Goal: Task Accomplishment & Management: Manage account settings

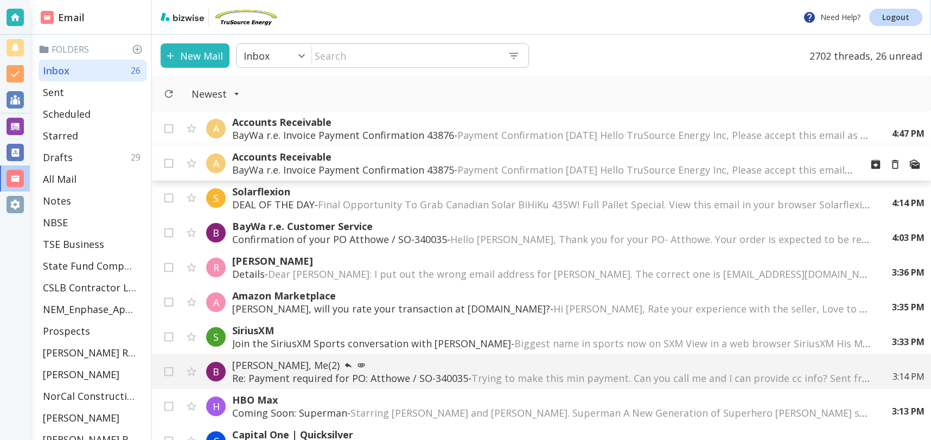
click at [341, 170] on p "BayWa r.e. Invoice Payment Confirmation 43875 - Payment Confirmation 9/17/2025 …" at bounding box center [542, 169] width 621 height 13
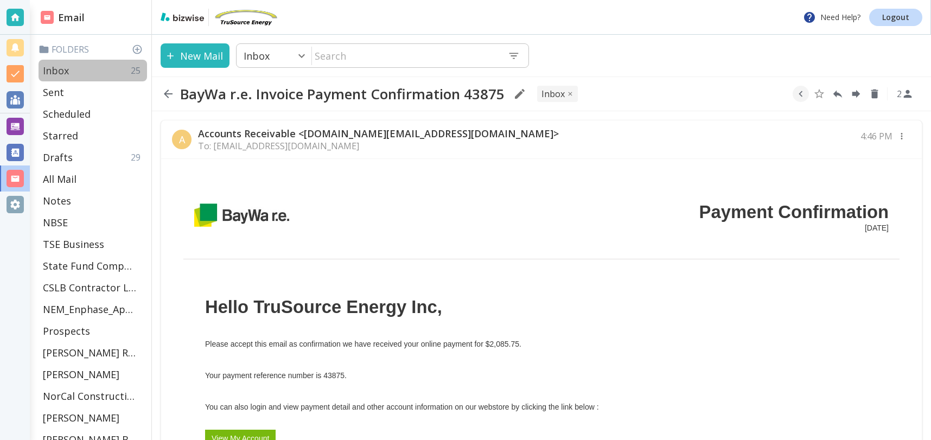
click at [71, 71] on div "Inbox 25" at bounding box center [93, 71] width 109 height 22
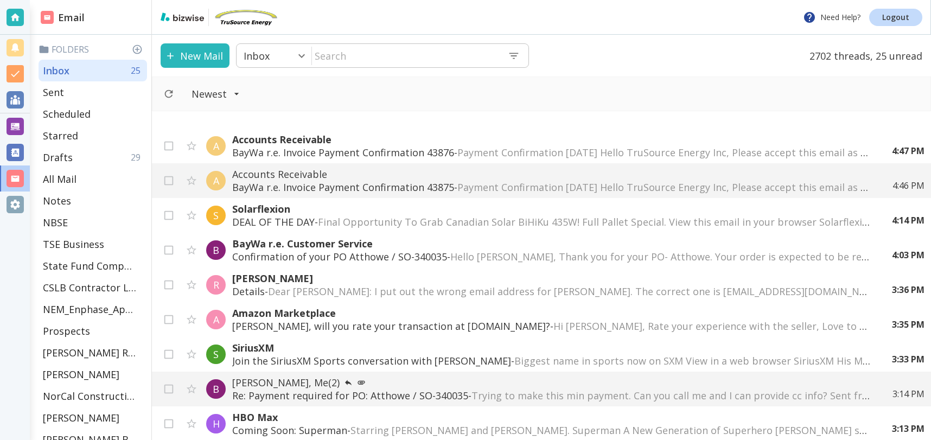
scroll to position [2, 0]
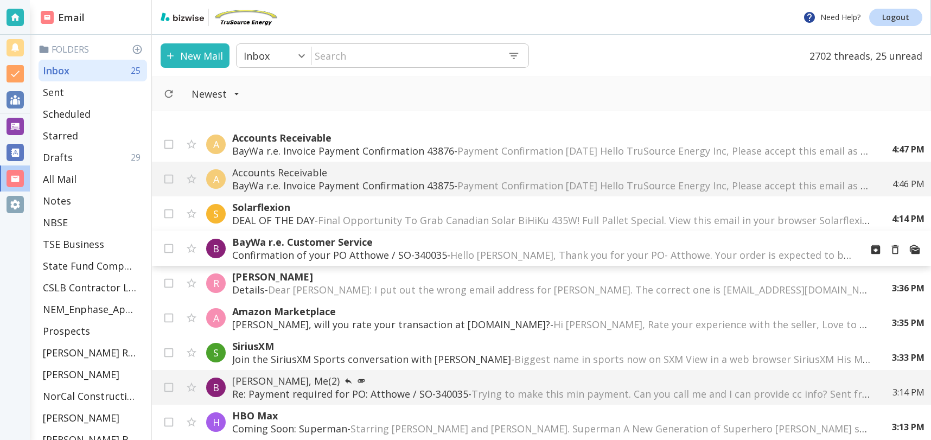
click at [445, 250] on p "Confirmation of your PO Atthowe / SO-340035 - Hello Tony, Thank you for your PO…" at bounding box center [542, 255] width 621 height 13
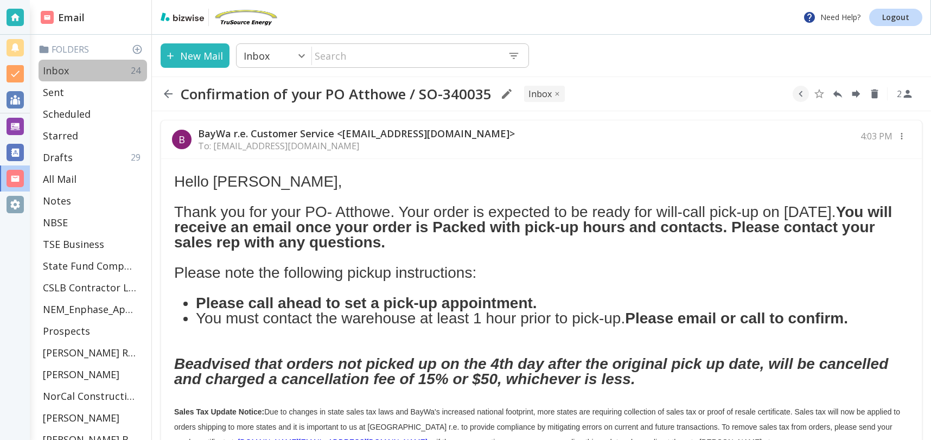
click at [83, 69] on div "Inbox 24" at bounding box center [93, 71] width 109 height 22
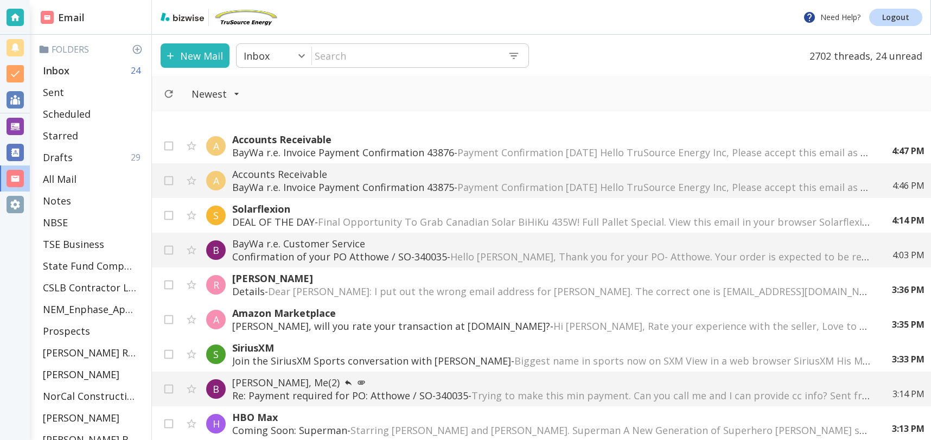
scroll to position [2, 0]
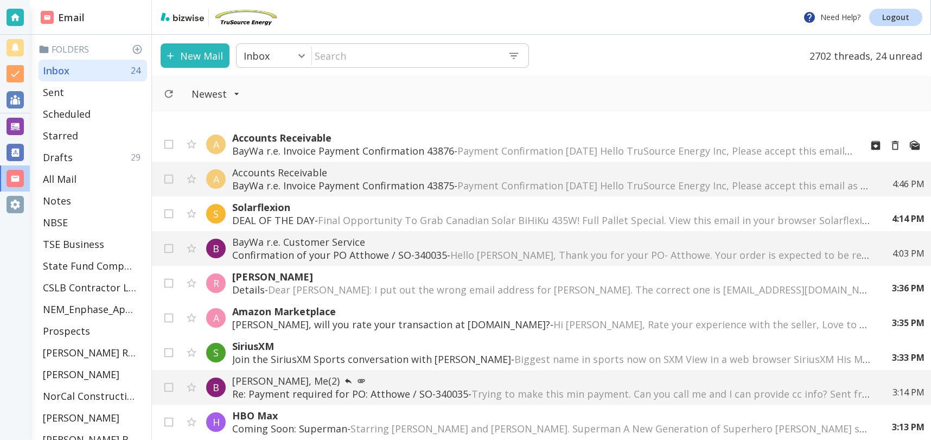
click at [777, 140] on p "Accounts Receivable" at bounding box center [542, 137] width 621 height 13
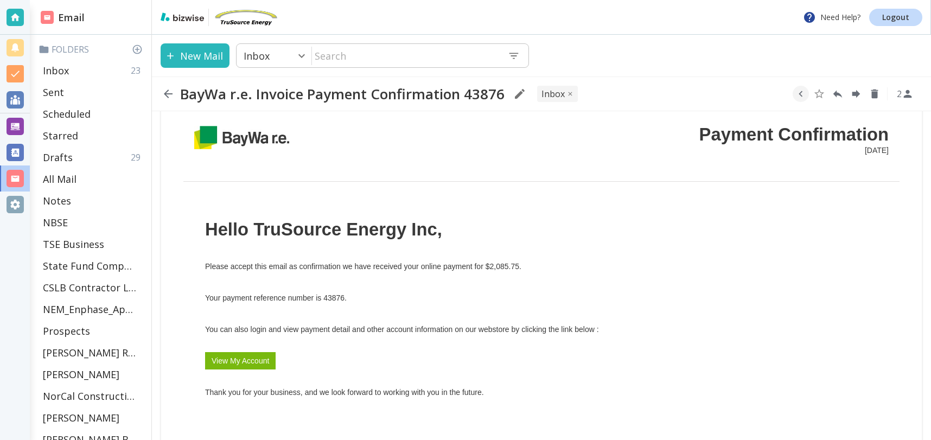
scroll to position [78, 0]
click at [52, 66] on p "Inbox" at bounding box center [56, 70] width 26 height 13
